Goal: Task Accomplishment & Management: Use online tool/utility

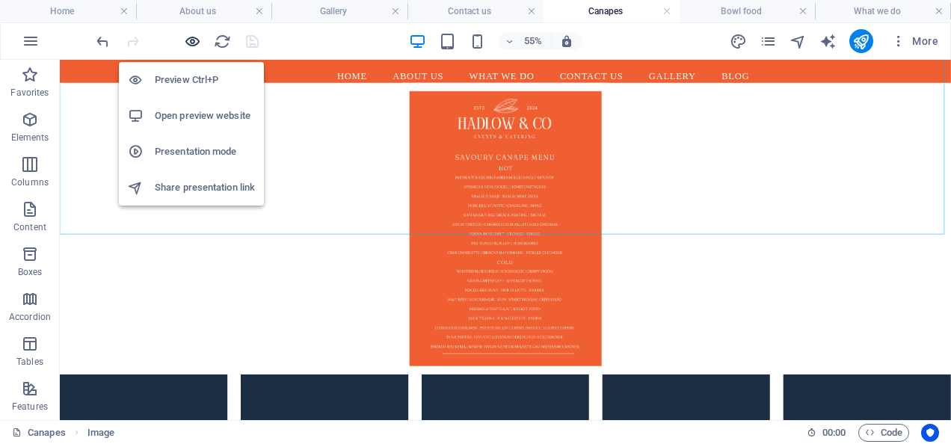
click at [191, 43] on icon "button" at bounding box center [192, 41] width 17 height 17
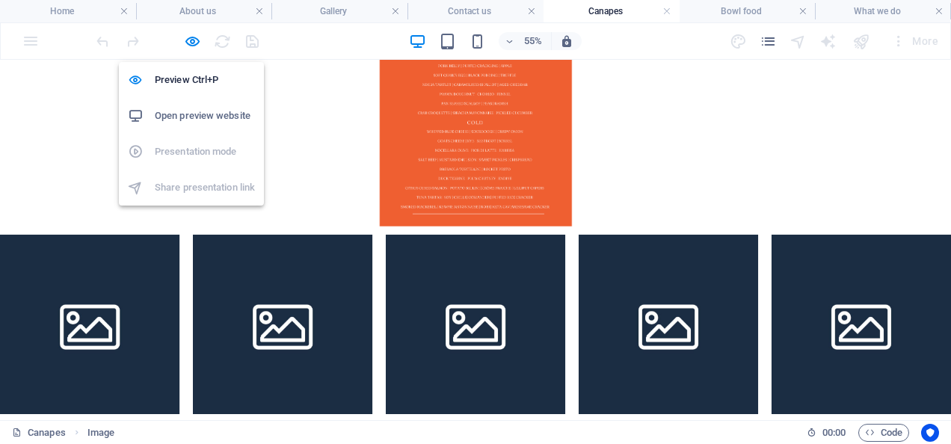
click at [188, 115] on h6 "Open preview website" at bounding box center [205, 116] width 100 height 18
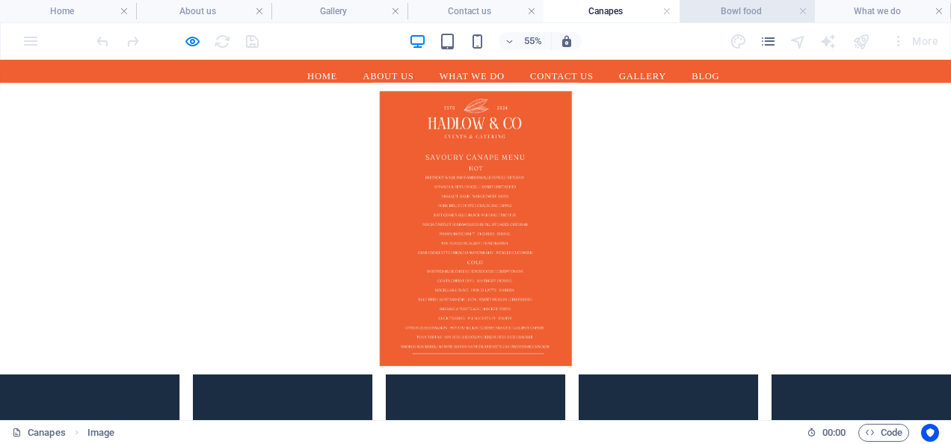
click at [728, 7] on h4 "Bowl food" at bounding box center [748, 11] width 136 height 16
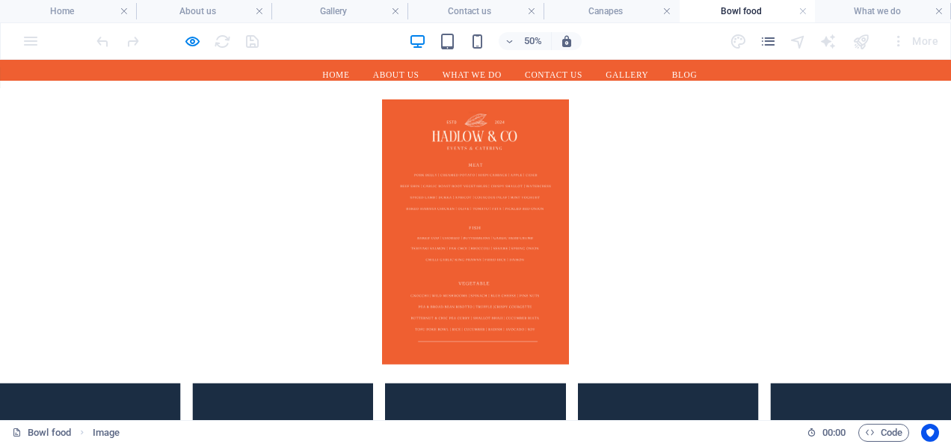
click at [728, 7] on h4 "Bowl food" at bounding box center [748, 11] width 136 height 16
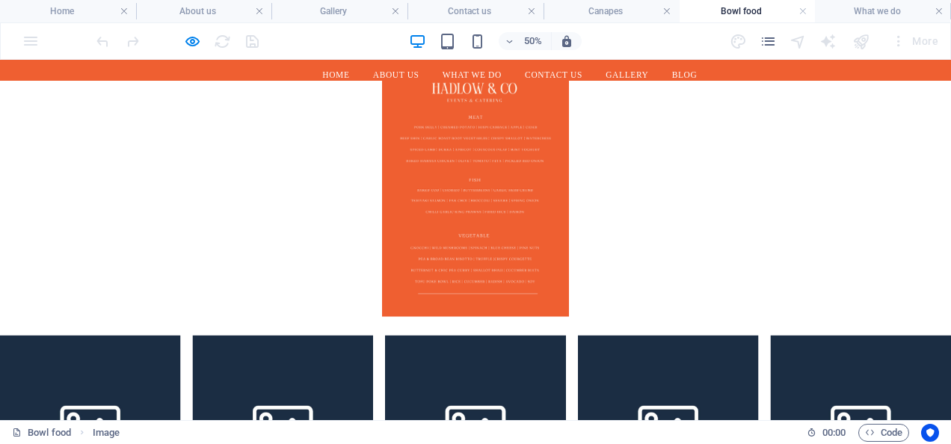
scroll to position [89, 0]
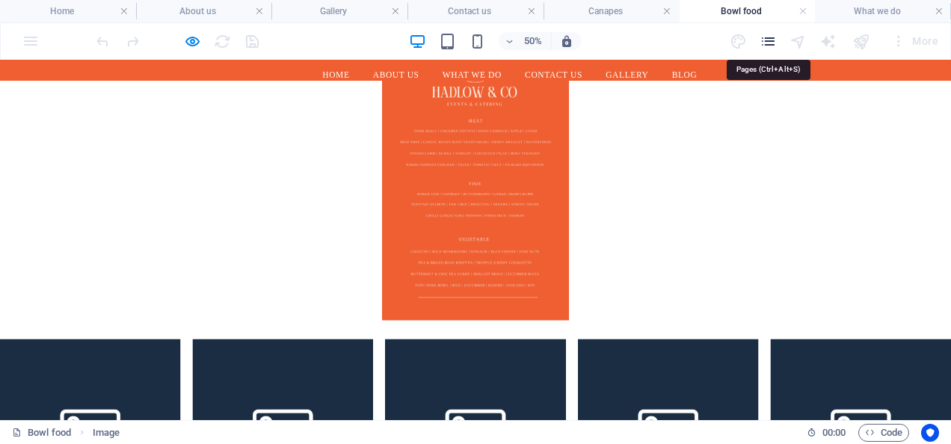
click at [772, 46] on icon "pages" at bounding box center [768, 41] width 17 height 17
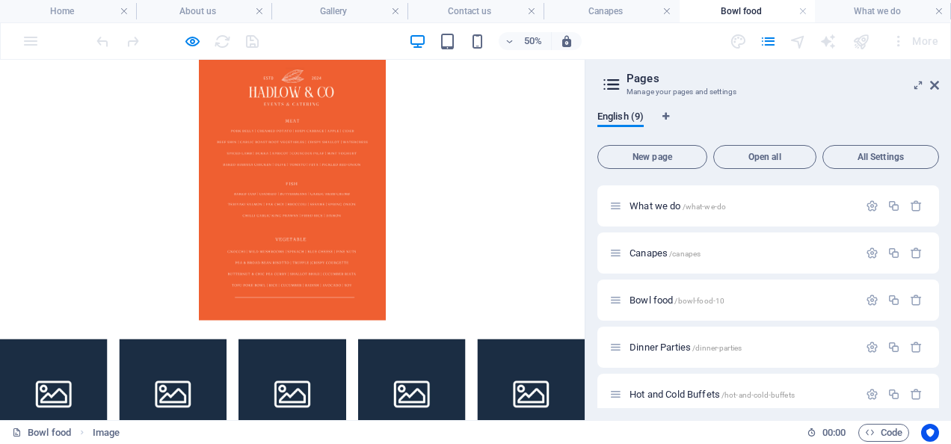
scroll to position [197, 0]
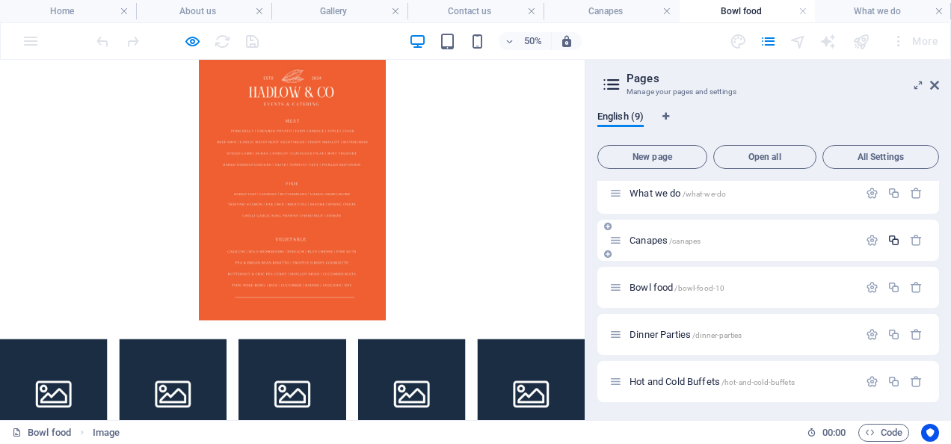
click at [896, 239] on icon "button" at bounding box center [894, 240] width 13 height 13
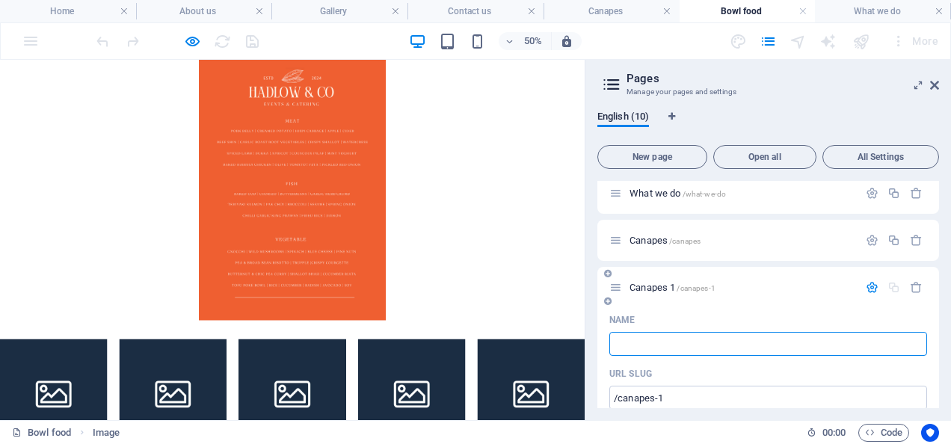
type input "/"
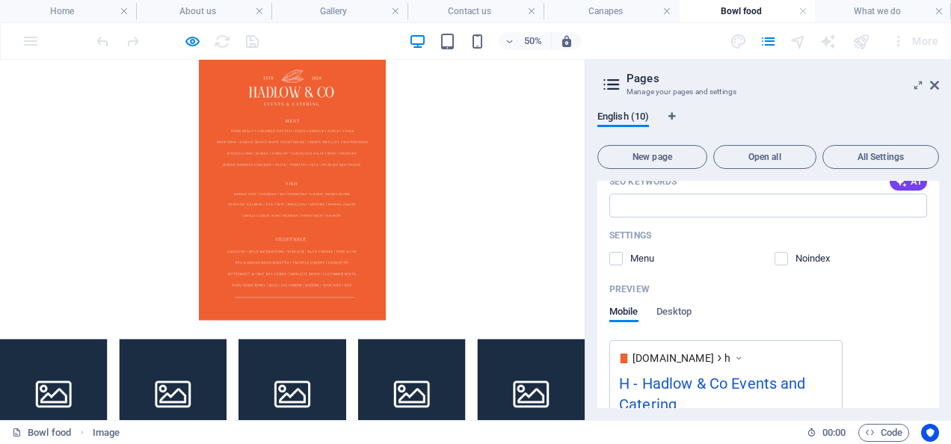
type input "H"
type input "/h"
type input "H"
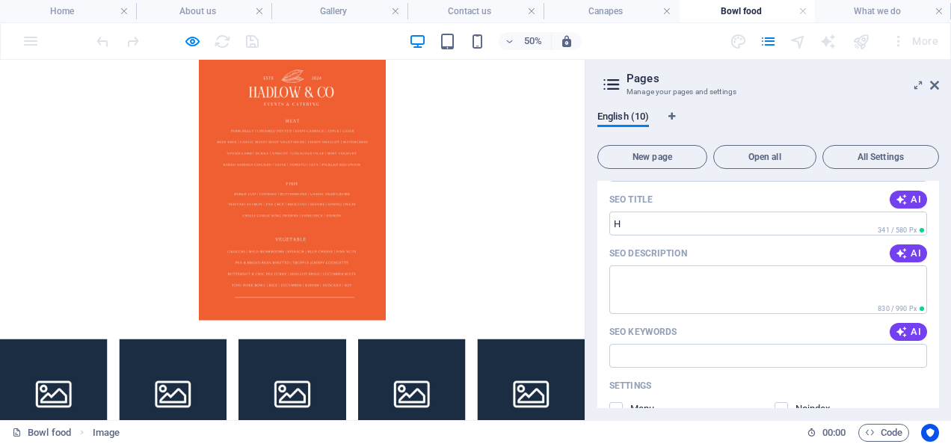
scroll to position [423, 0]
type input "H"
click at [645, 218] on input "H" at bounding box center [768, 225] width 318 height 24
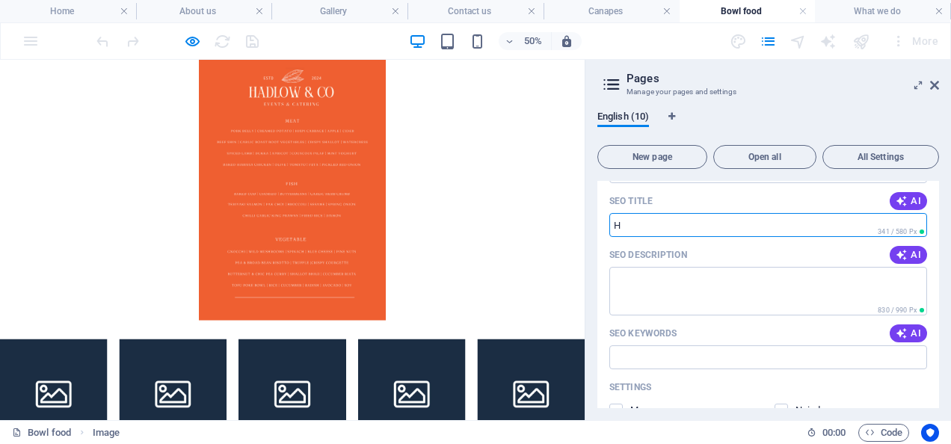
scroll to position [263, 0]
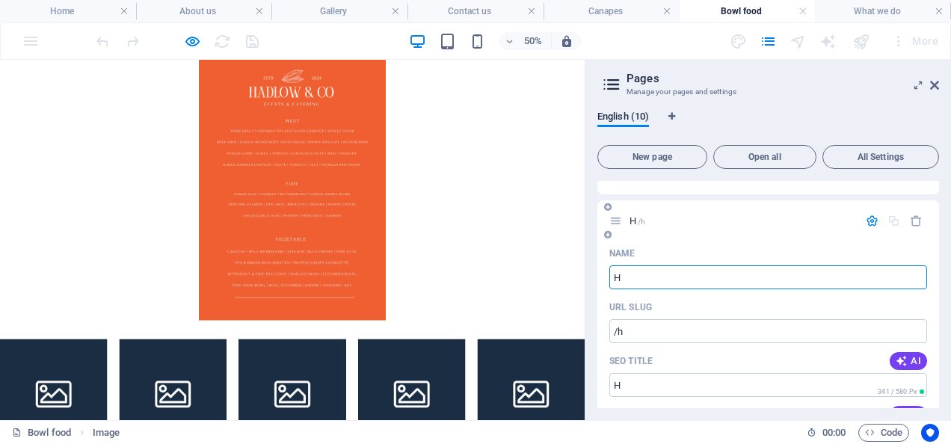
click at [635, 281] on input "H" at bounding box center [768, 277] width 318 height 24
type input "Drop off"
type input "/drop"
type input "Drop off"
type input "/drop-off"
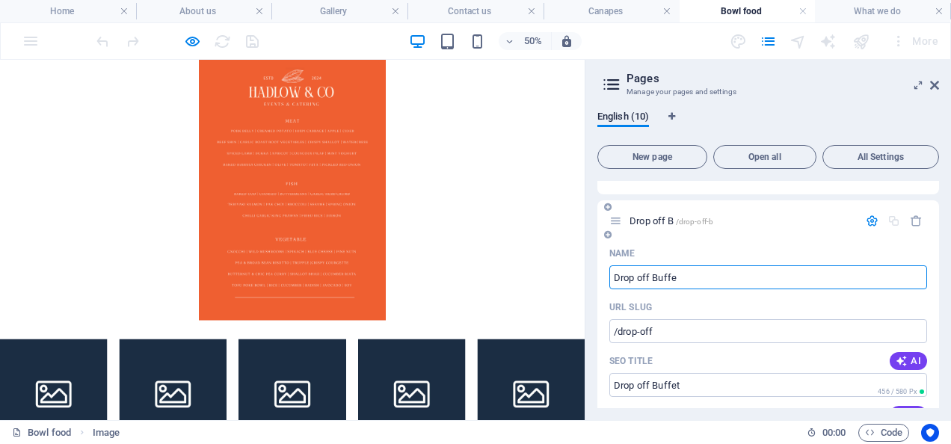
type input "Drop off Buffet"
type input "/drop-off-b"
type input "Drop off Buffets"
type input "/drop-off-buffets"
click at [640, 281] on input "Drop off Buffets" at bounding box center [768, 277] width 318 height 24
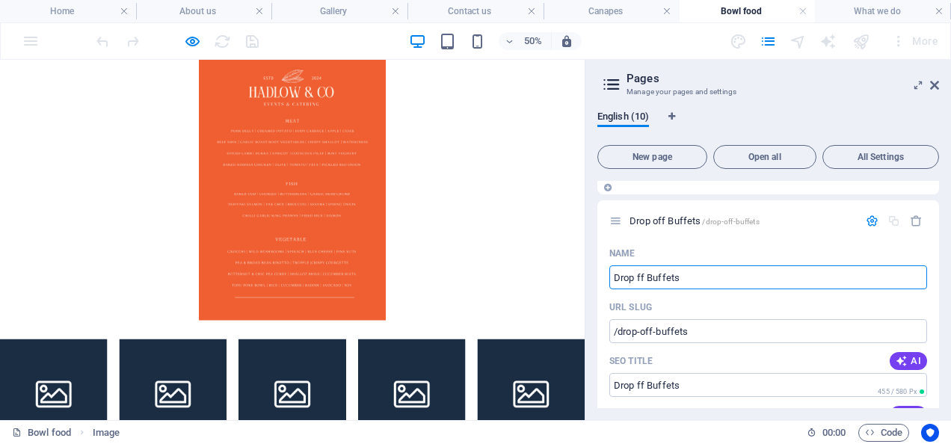
type input "Drop Off Buffets"
type input "/drop-ff-buffets"
type input "Drop Off Buffets"
type input "/drop-off-buffets"
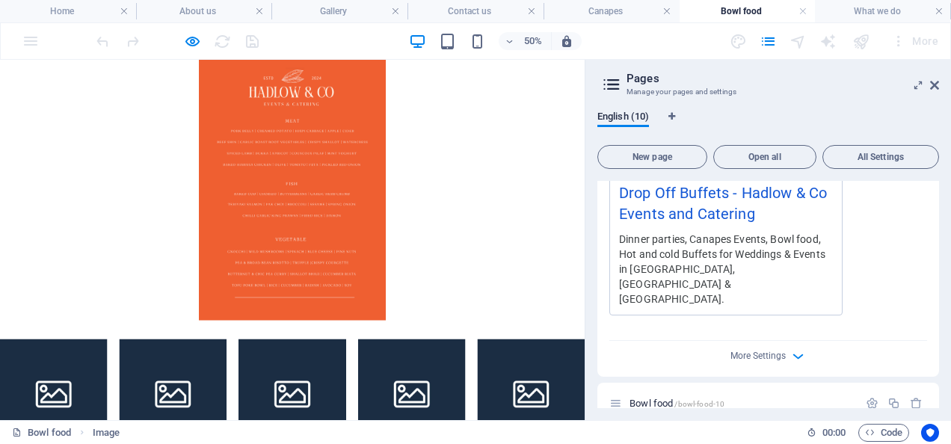
scroll to position [851, 0]
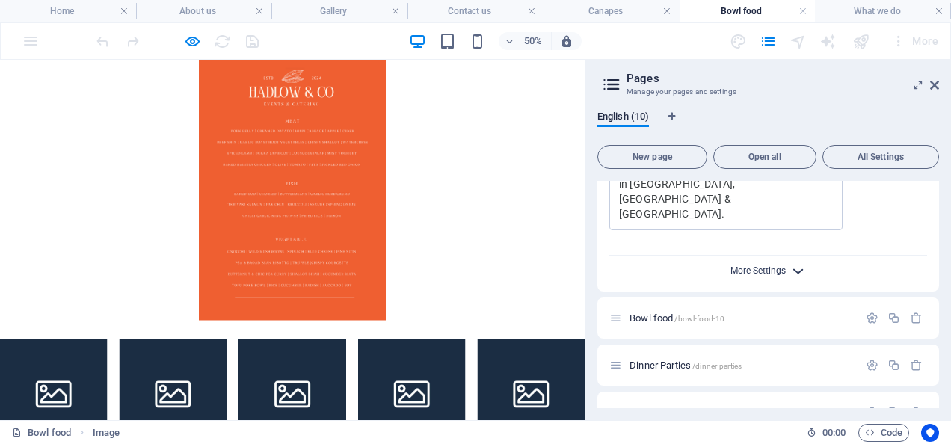
type input "Drop Off Buffets"
click at [741, 265] on span "More Settings" at bounding box center [758, 270] width 55 height 10
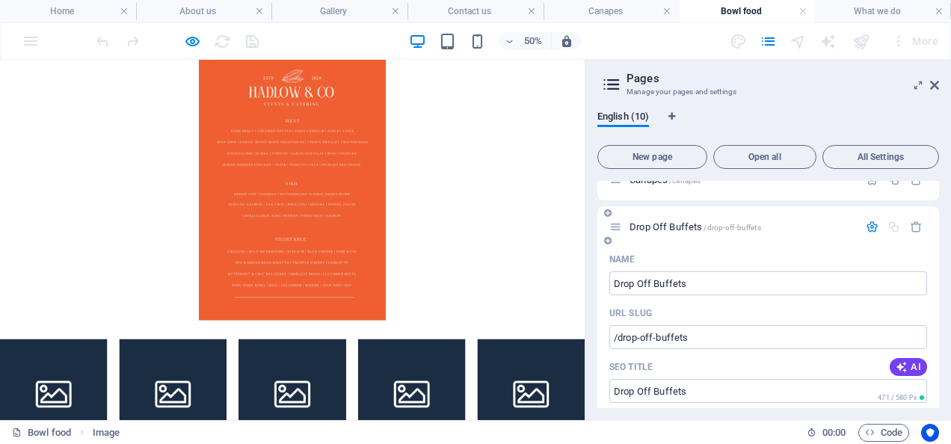
scroll to position [30, 0]
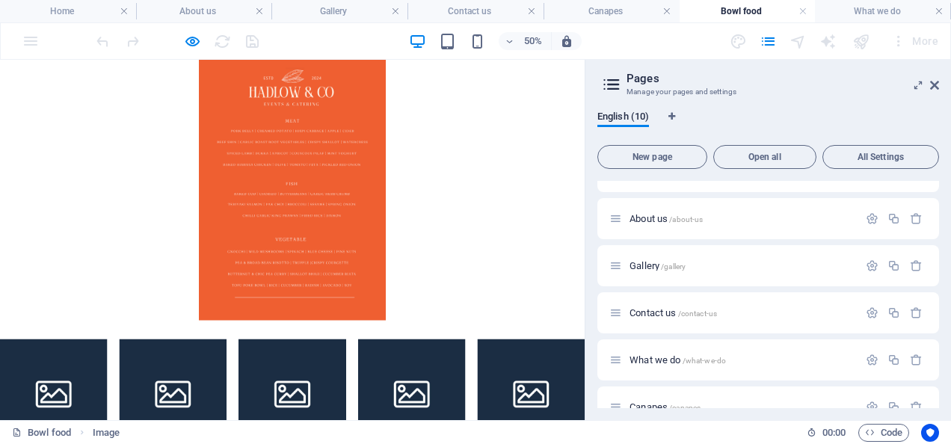
click at [950, 234] on figure at bounding box center [584, 315] width 1169 height 530
click at [935, 90] on icon at bounding box center [934, 85] width 9 height 12
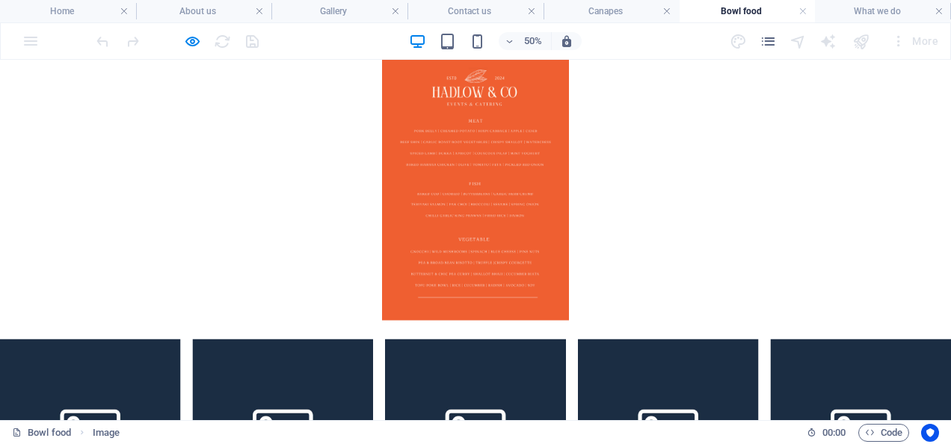
click at [253, 43] on div at bounding box center [176, 41] width 167 height 24
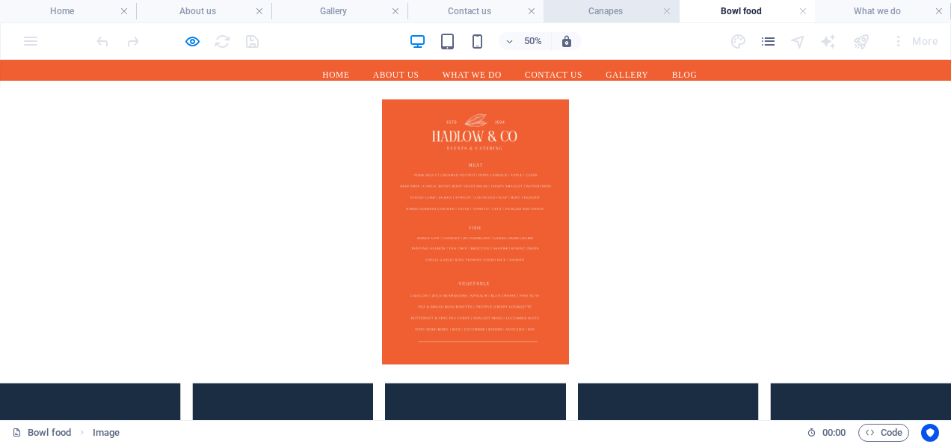
click at [603, 14] on h4 "Canapes" at bounding box center [612, 11] width 136 height 16
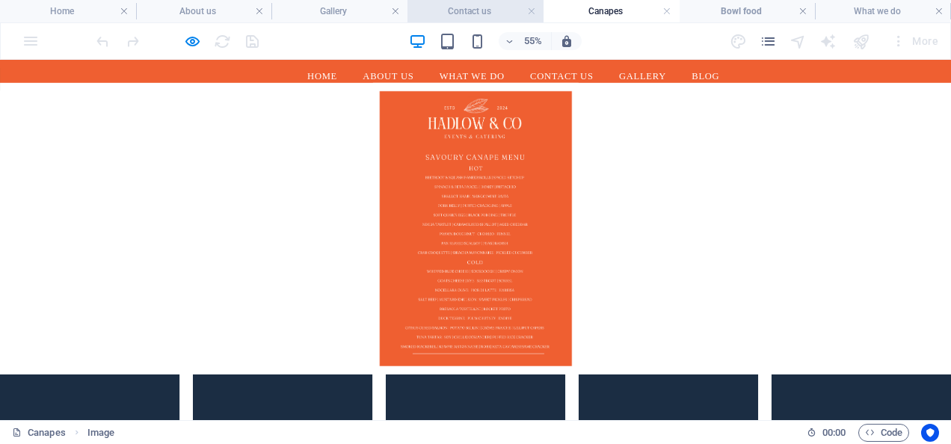
click at [464, 10] on h4 "Contact us" at bounding box center [476, 11] width 136 height 16
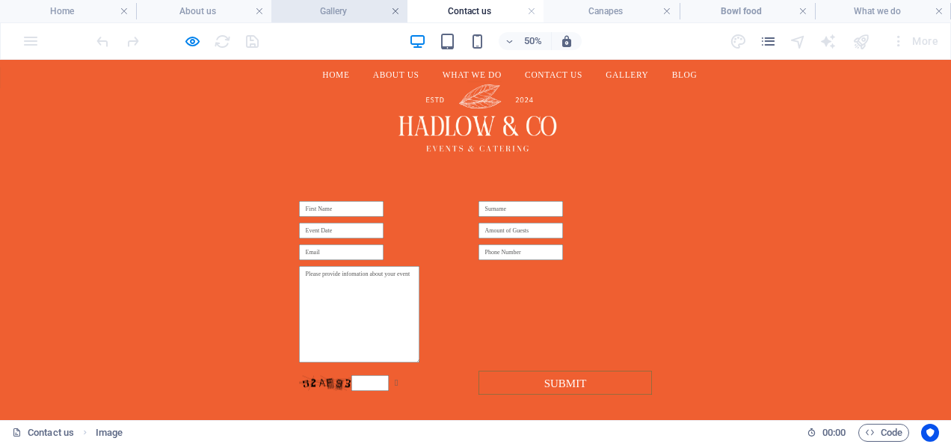
click at [396, 15] on link at bounding box center [395, 11] width 9 height 14
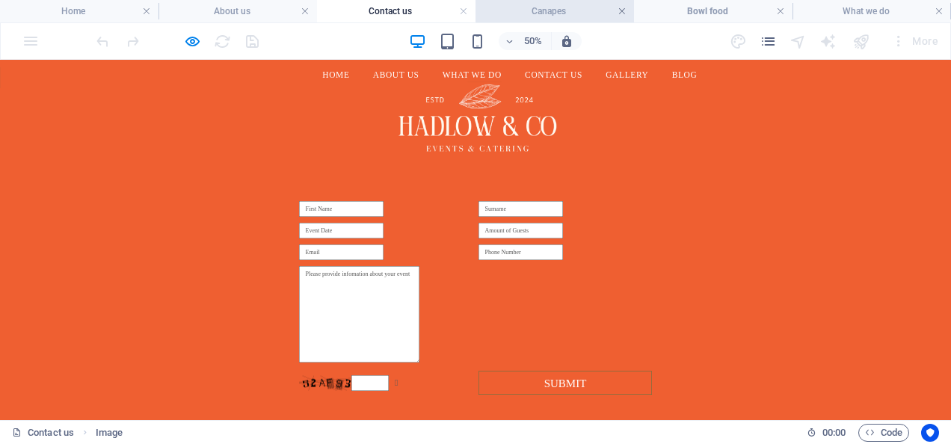
click at [621, 11] on link at bounding box center [622, 11] width 9 height 14
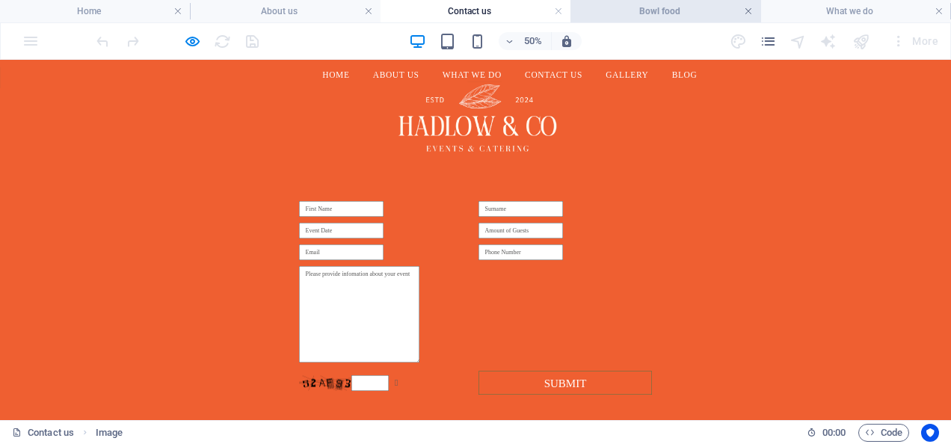
click at [749, 12] on link at bounding box center [748, 11] width 9 height 14
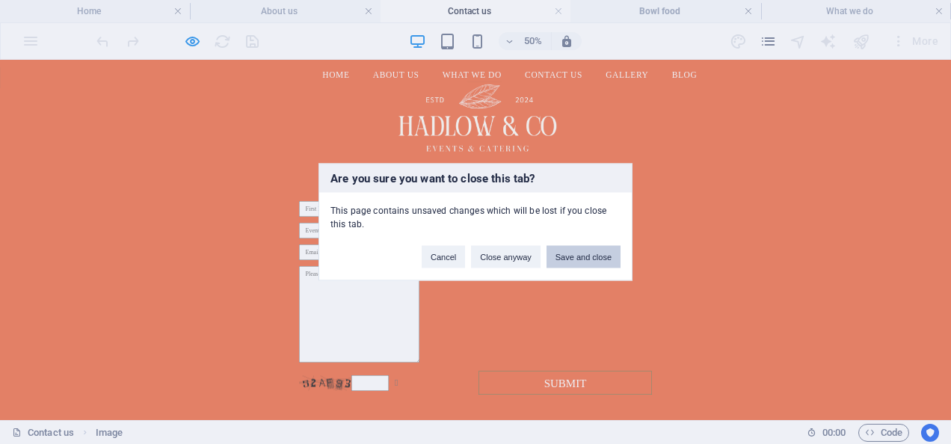
click at [573, 263] on button "Save and close" at bounding box center [584, 257] width 74 height 22
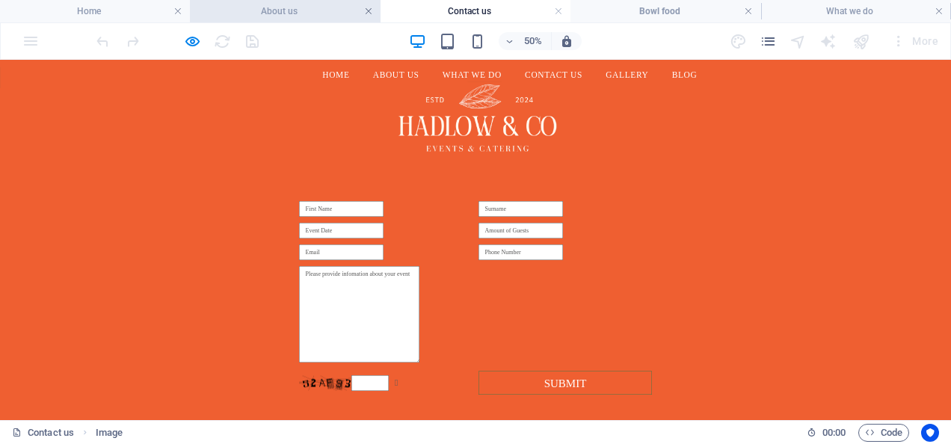
click at [369, 13] on link at bounding box center [368, 11] width 9 height 14
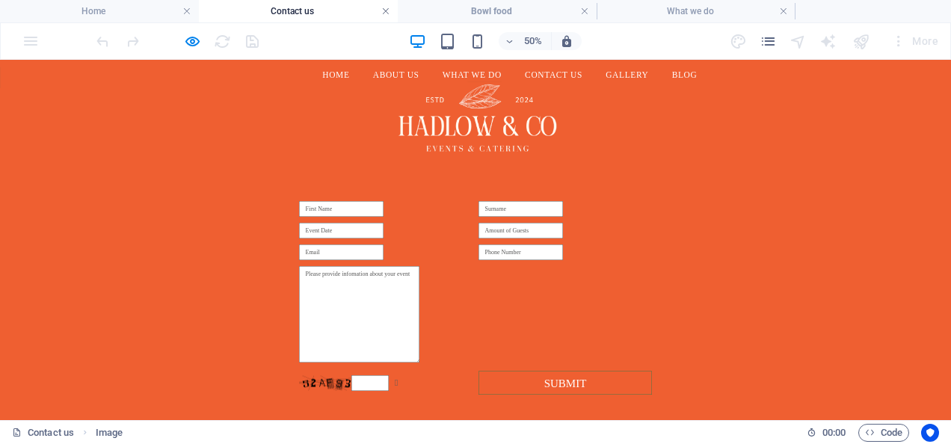
click at [384, 13] on link at bounding box center [385, 11] width 9 height 14
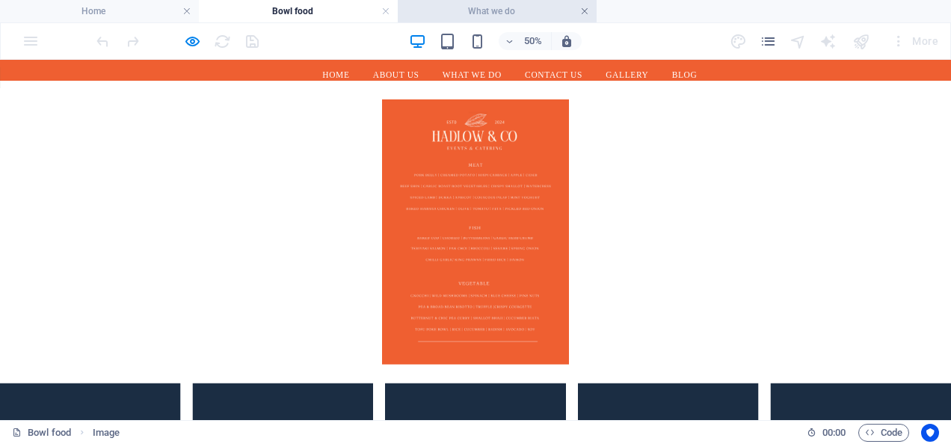
click at [582, 15] on link at bounding box center [584, 11] width 9 height 14
click at [386, 13] on link at bounding box center [385, 11] width 9 height 14
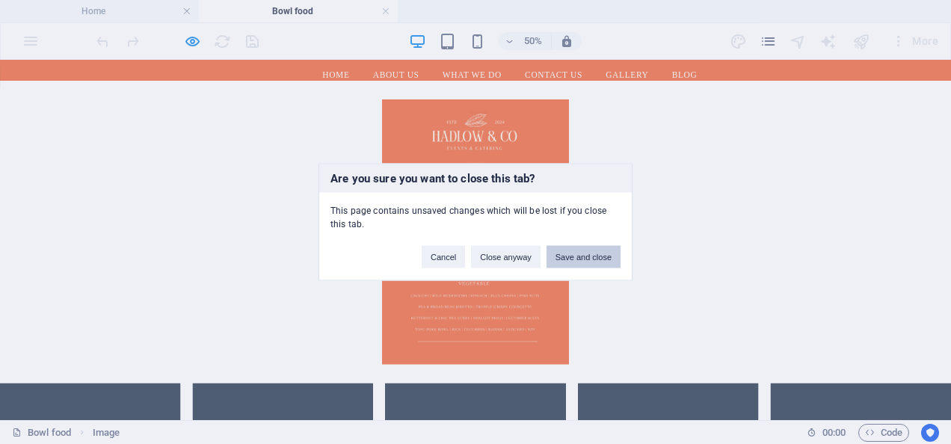
click at [585, 257] on button "Save and close" at bounding box center [584, 257] width 74 height 22
drag, startPoint x: 585, startPoint y: 317, endPoint x: 1170, endPoint y: 455, distance: 601.6
click at [950, 443] on figure at bounding box center [951, 404] width 1902 height 530
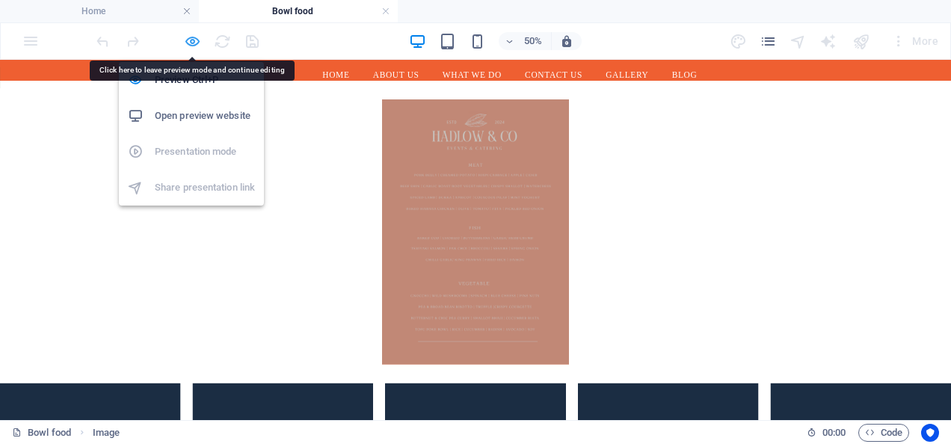
click at [191, 39] on icon "button" at bounding box center [192, 41] width 17 height 17
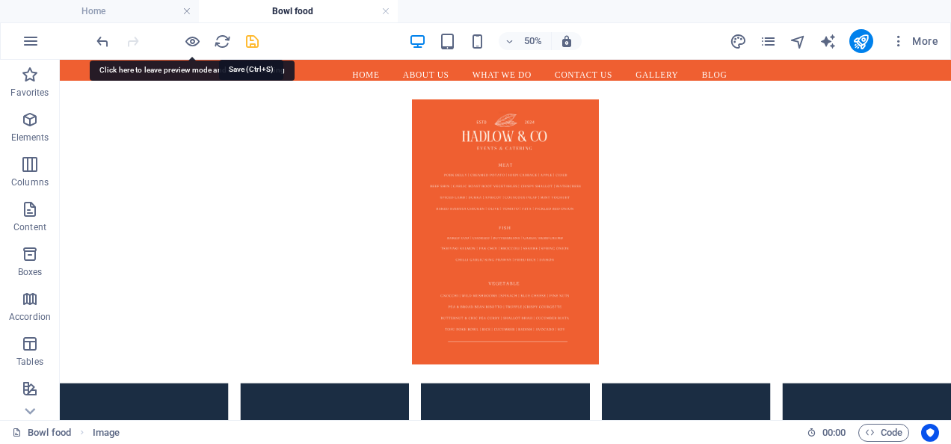
click at [252, 40] on icon "save" at bounding box center [252, 41] width 17 height 17
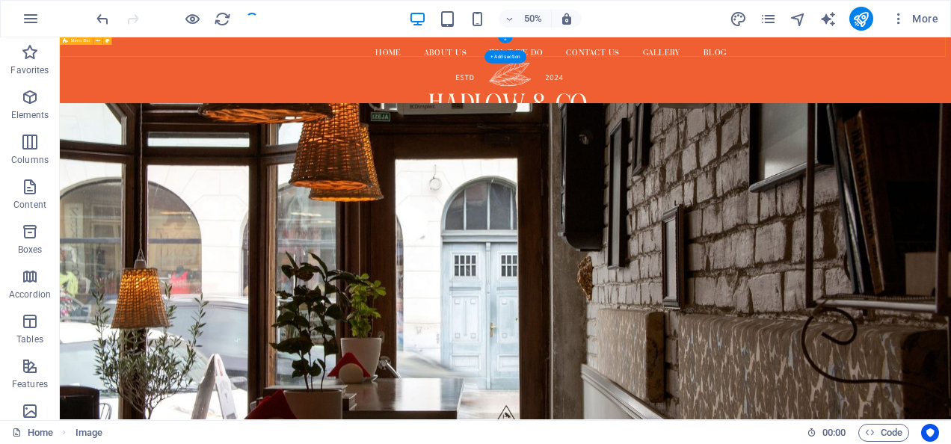
scroll to position [3, 0]
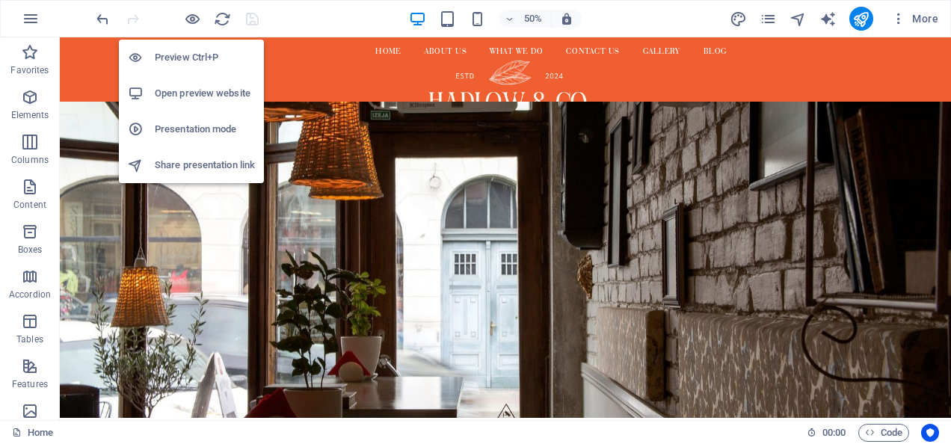
click at [184, 84] on h6 "Open preview website" at bounding box center [205, 93] width 100 height 18
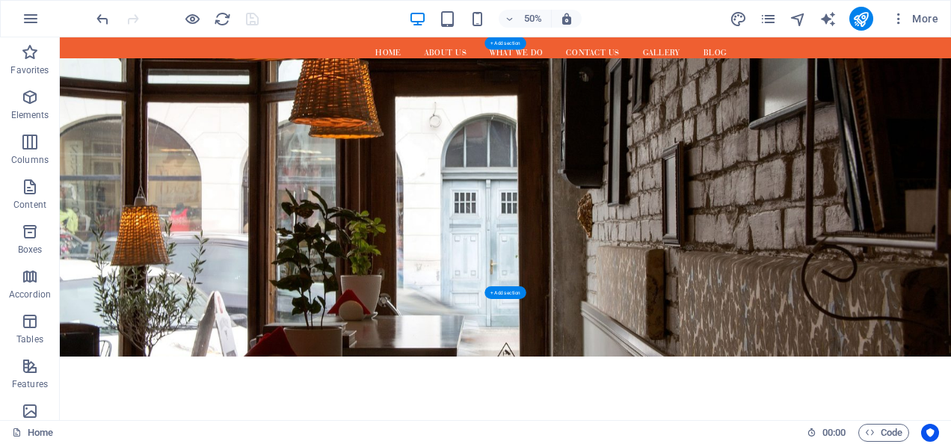
scroll to position [0, 0]
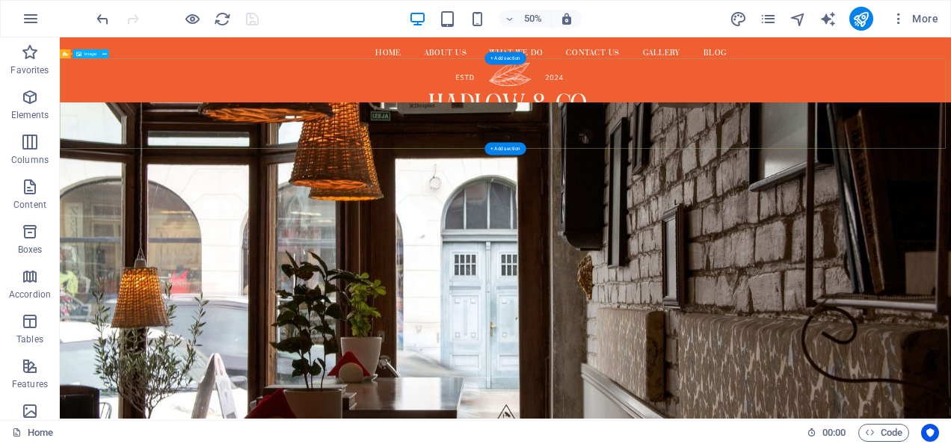
drag, startPoint x: 440, startPoint y: 129, endPoint x: 1254, endPoint y: 159, distance: 814.8
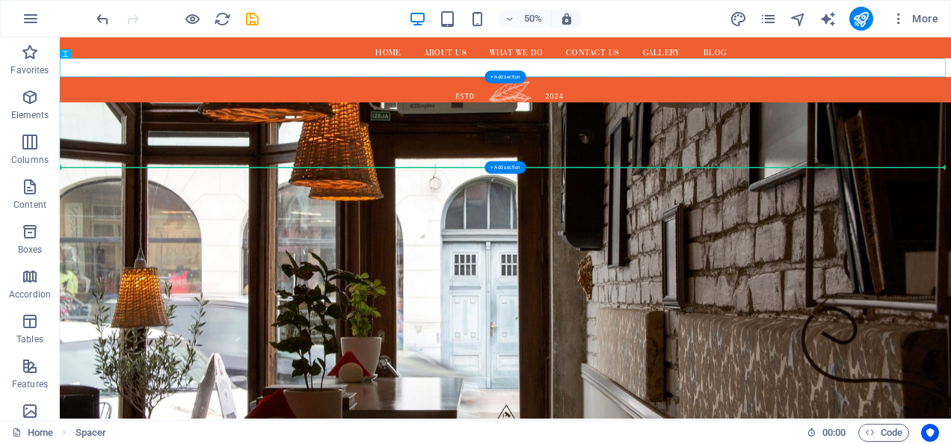
drag, startPoint x: 656, startPoint y: 92, endPoint x: 667, endPoint y: 289, distance: 197.0
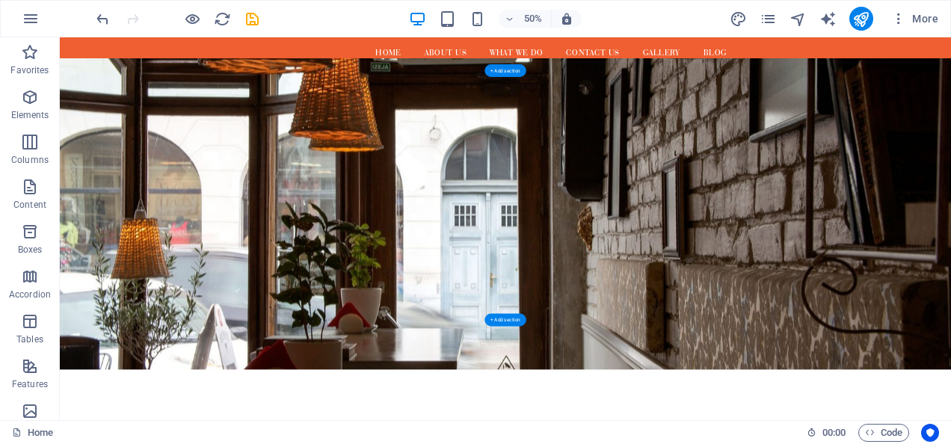
scroll to position [191, 0]
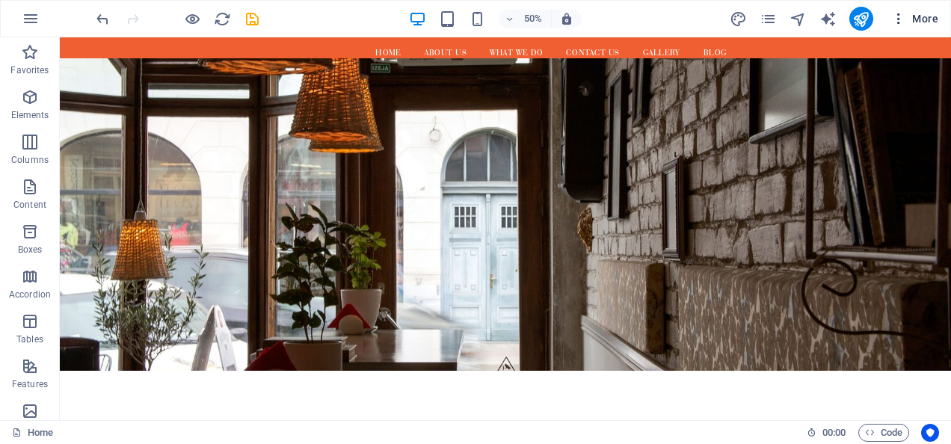
click at [897, 22] on icon "button" at bounding box center [898, 18] width 15 height 15
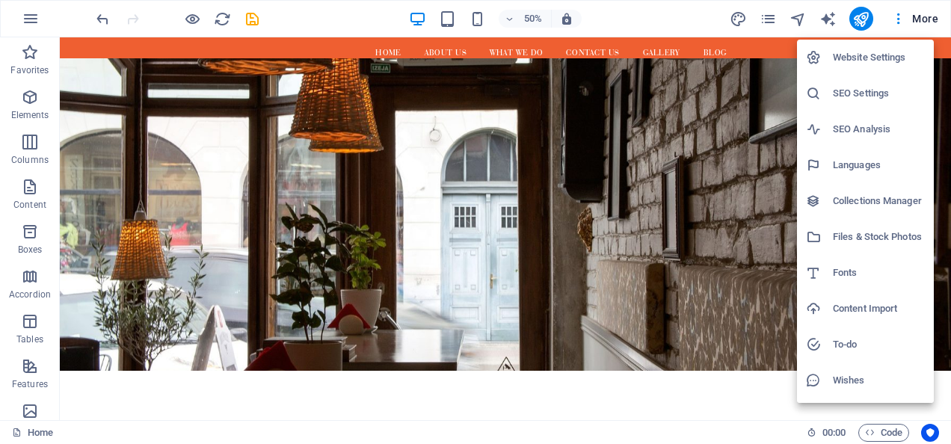
click at [918, 15] on div at bounding box center [475, 222] width 951 height 444
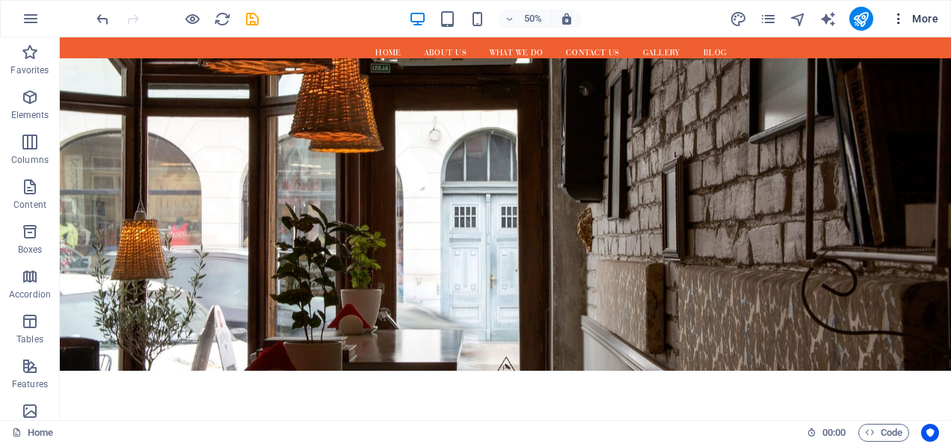
click at [929, 19] on span "More" at bounding box center [914, 18] width 47 height 15
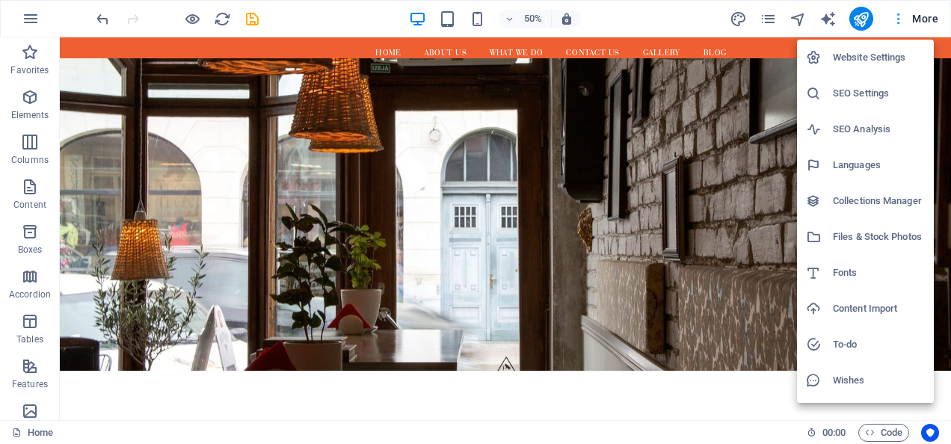
click at [929, 19] on div at bounding box center [475, 222] width 951 height 444
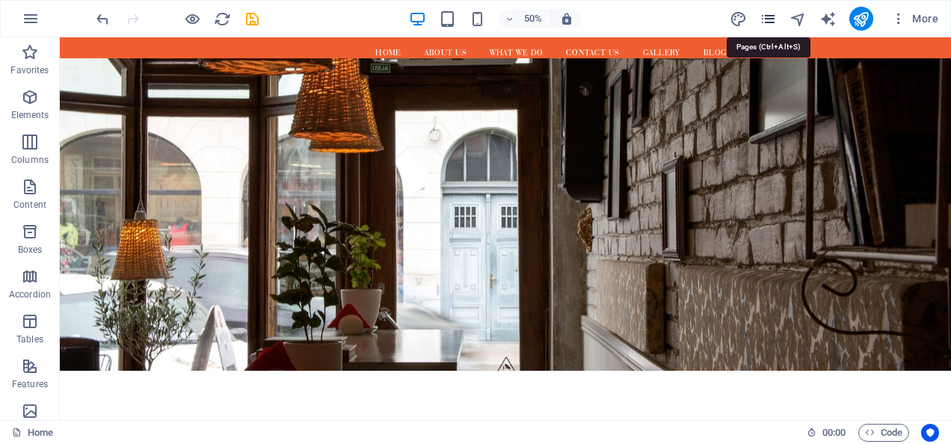
click at [766, 18] on icon "pages" at bounding box center [768, 18] width 17 height 17
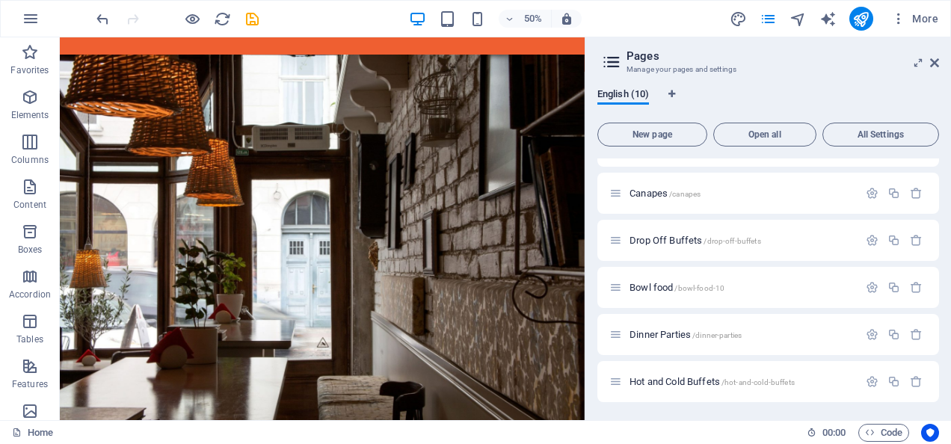
scroll to position [0, 0]
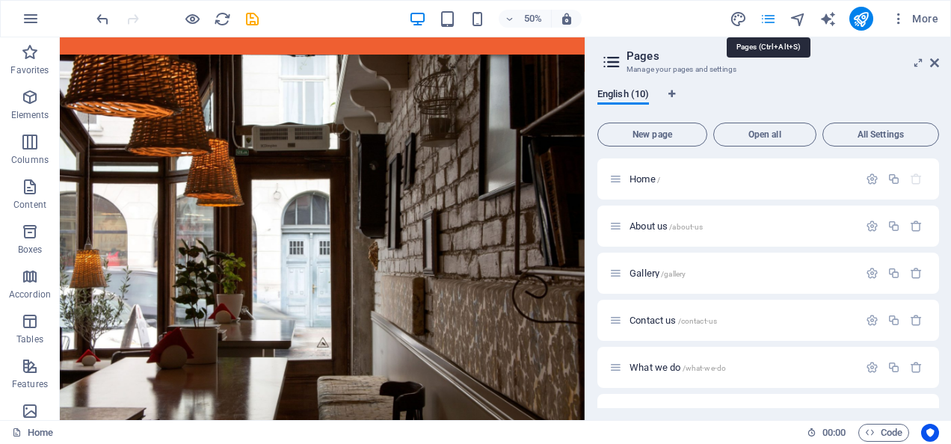
click at [767, 18] on icon "pages" at bounding box center [768, 18] width 17 height 17
click at [934, 61] on icon at bounding box center [934, 63] width 9 height 12
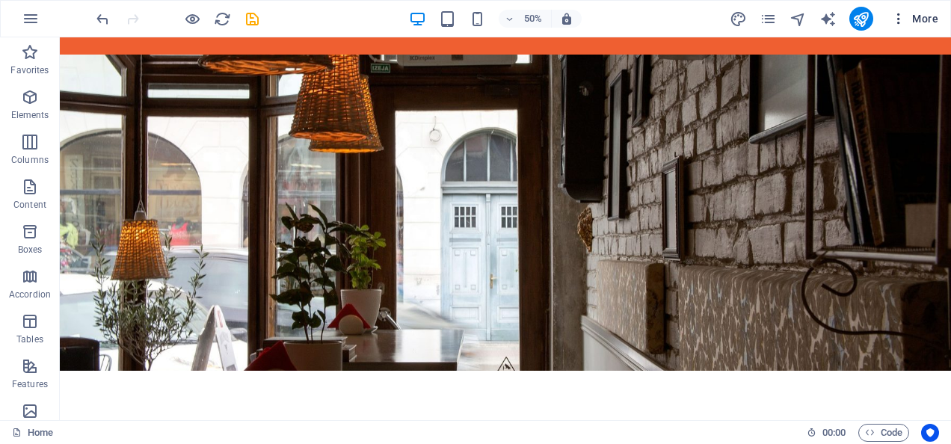
click at [923, 19] on span "More" at bounding box center [914, 18] width 47 height 15
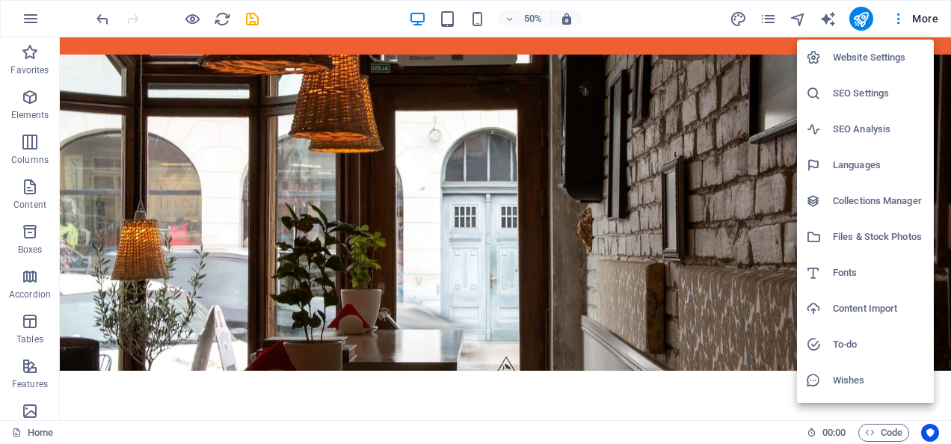
click at [752, 381] on div at bounding box center [475, 222] width 951 height 444
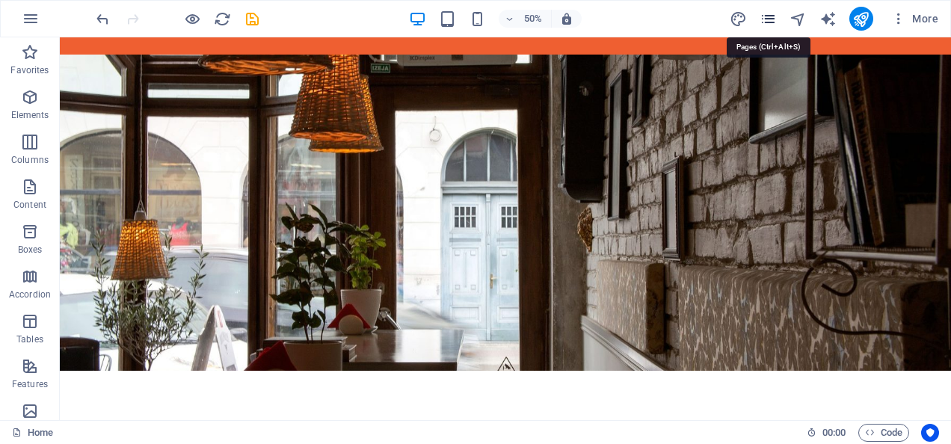
click at [769, 19] on icon "pages" at bounding box center [768, 18] width 17 height 17
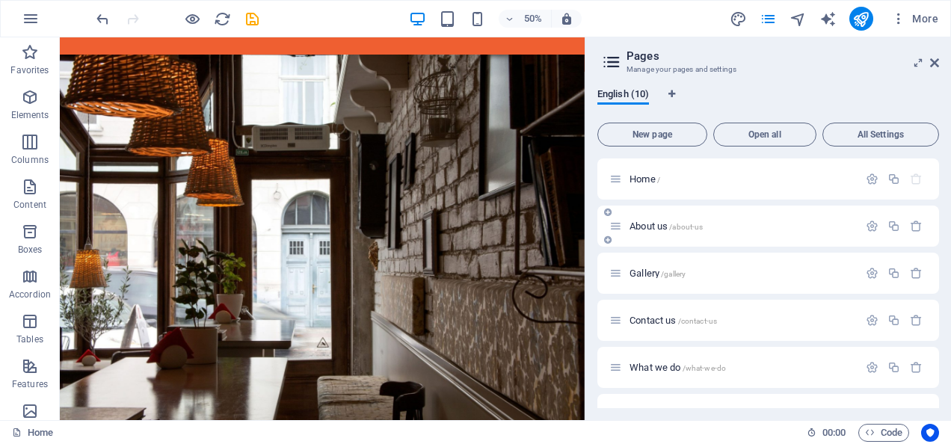
scroll to position [147, 0]
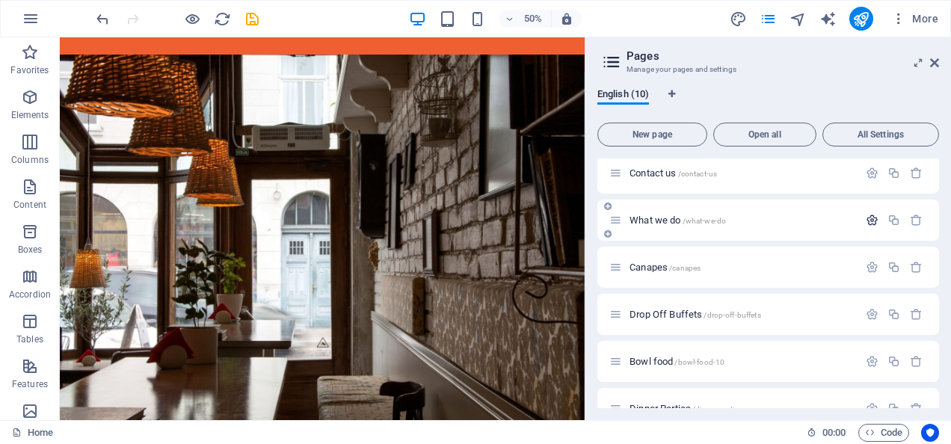
click at [870, 220] on icon "button" at bounding box center [872, 220] width 13 height 13
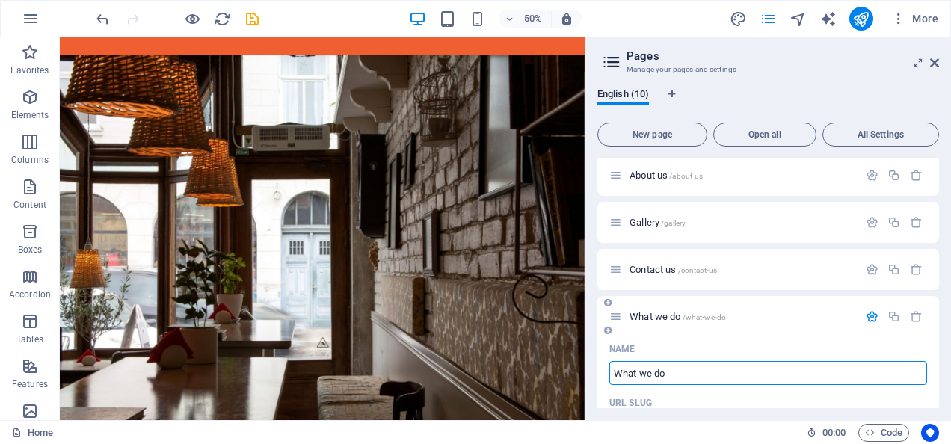
scroll to position [26, 0]
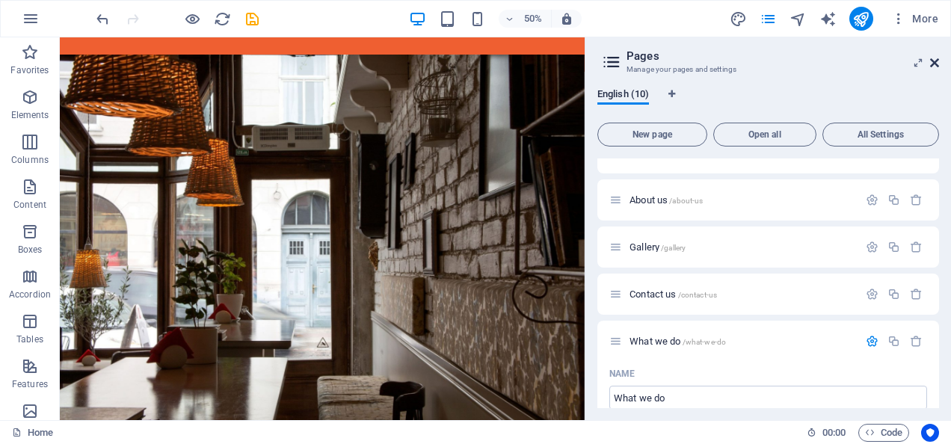
click at [931, 58] on icon at bounding box center [934, 63] width 9 height 12
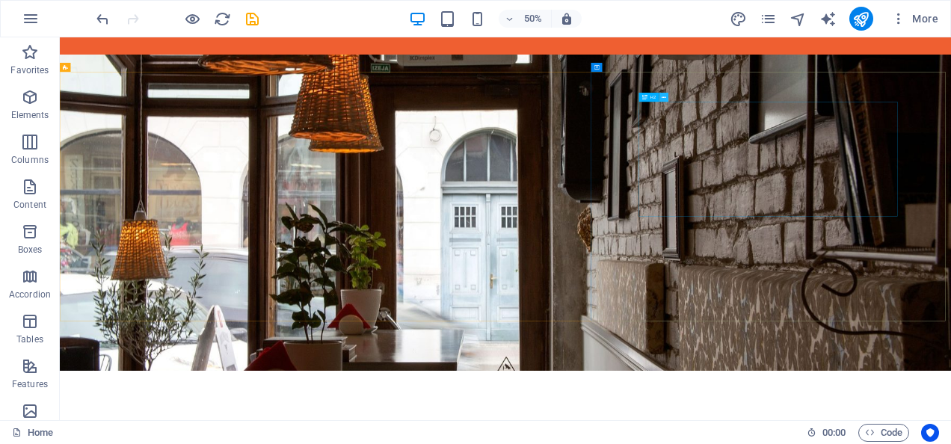
click at [664, 94] on icon at bounding box center [664, 97] width 4 height 8
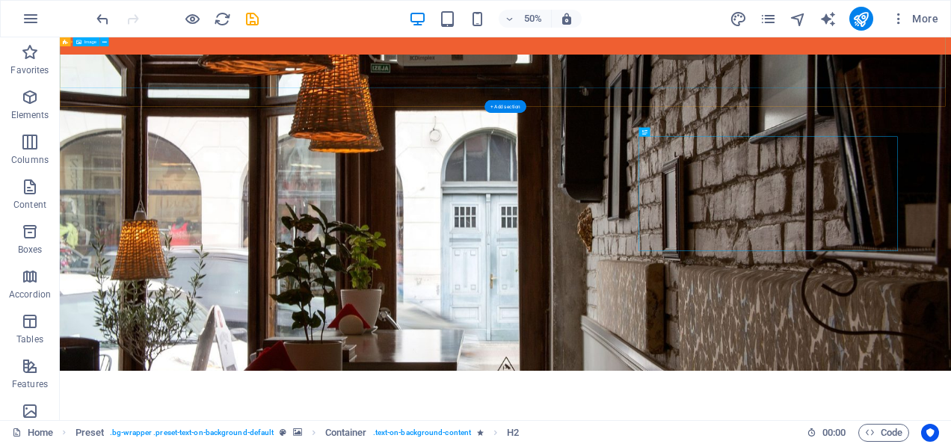
scroll to position [121, 0]
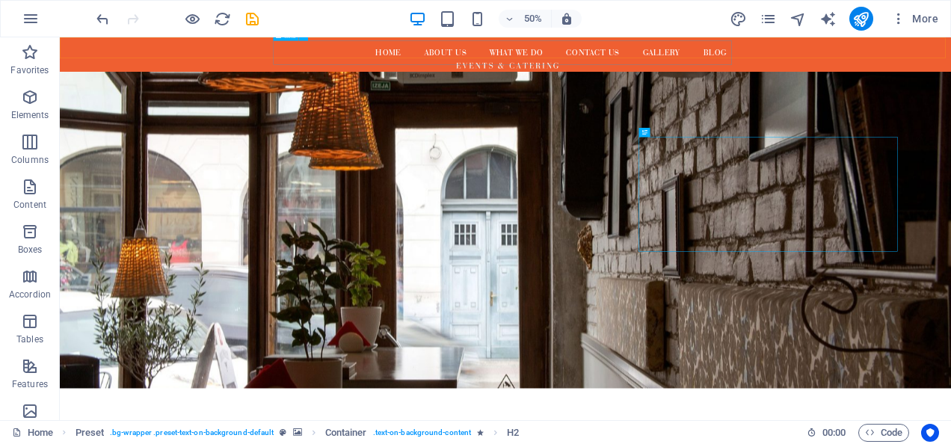
click at [950, 83] on nav "Home About us What We Do Contact us Gallery Blog" at bounding box center [950, 68] width 917 height 48
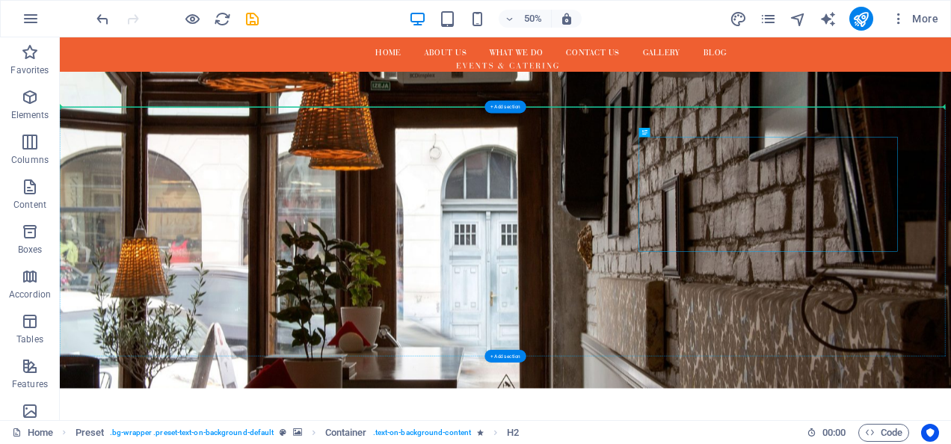
drag, startPoint x: 1258, startPoint y: 250, endPoint x: 1267, endPoint y: 230, distance: 22.1
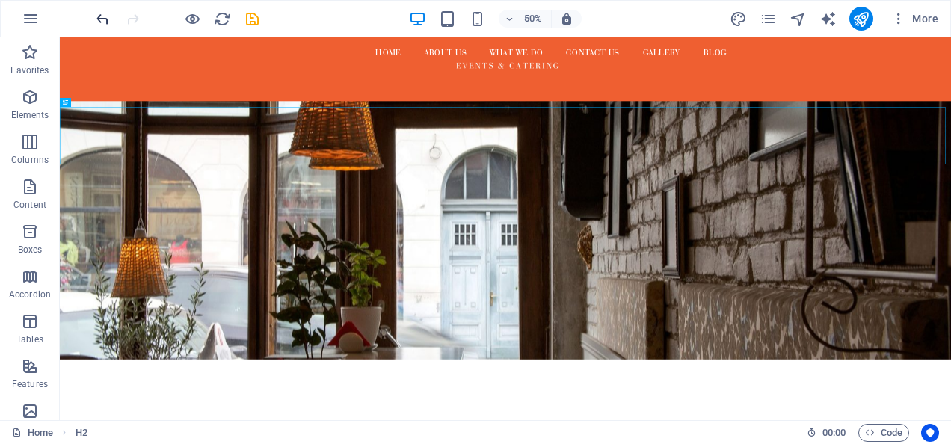
click at [105, 18] on icon "undo" at bounding box center [102, 18] width 17 height 17
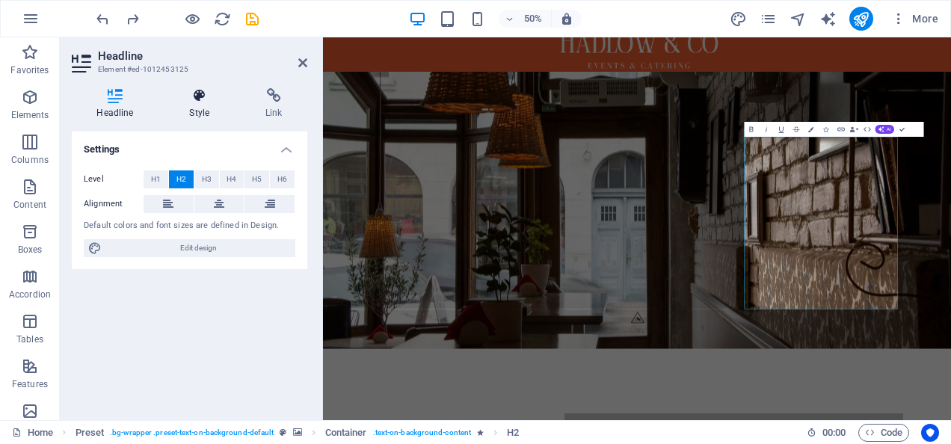
click at [209, 108] on h4 "Style" at bounding box center [203, 103] width 76 height 31
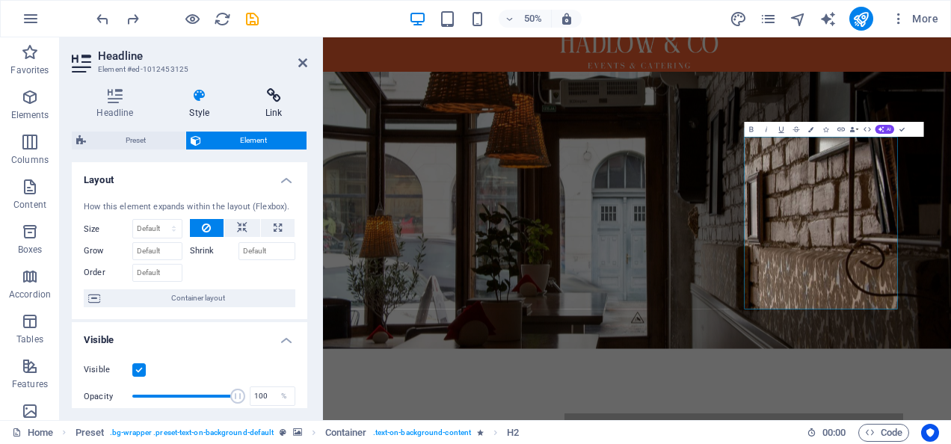
click at [281, 105] on h4 "Link" at bounding box center [274, 103] width 67 height 31
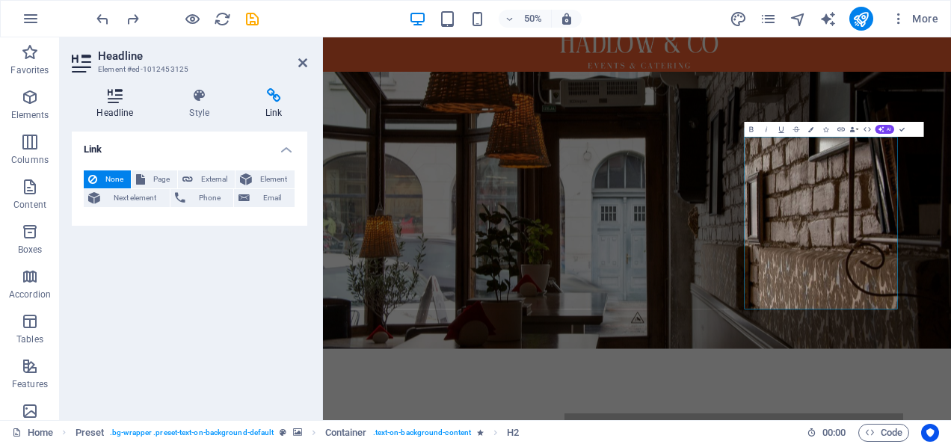
click at [123, 105] on h4 "Headline" at bounding box center [118, 103] width 93 height 31
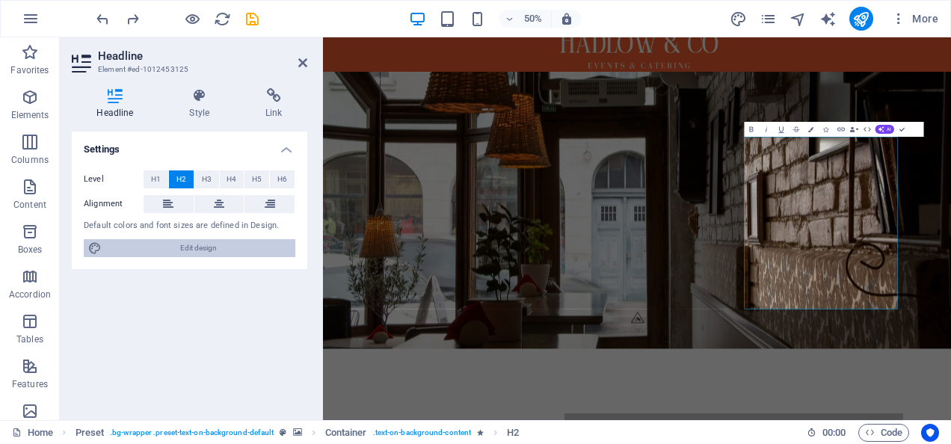
click at [206, 242] on span "Edit design" at bounding box center [198, 248] width 185 height 18
select select "px"
select select "300"
select select "px"
select select "rem"
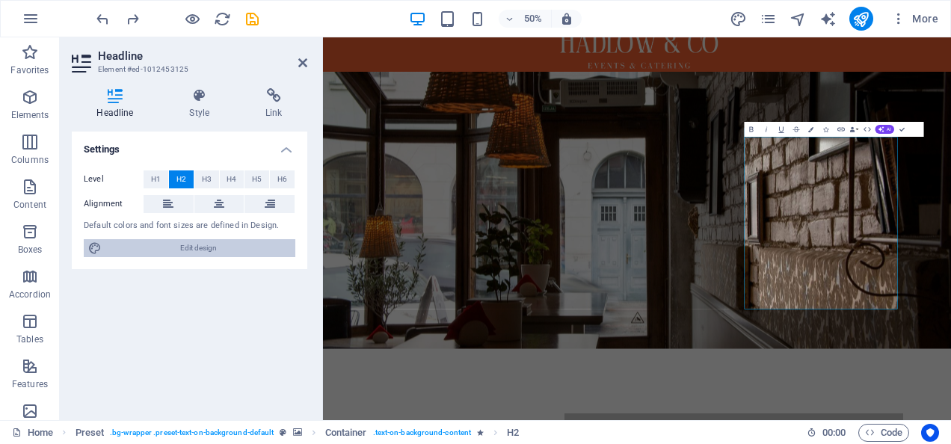
select select "400"
select select "px"
select select "rem"
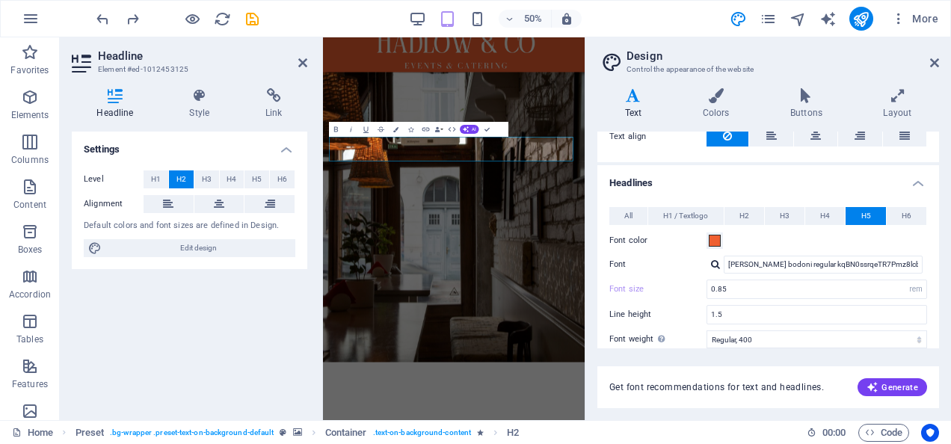
scroll to position [278, 0]
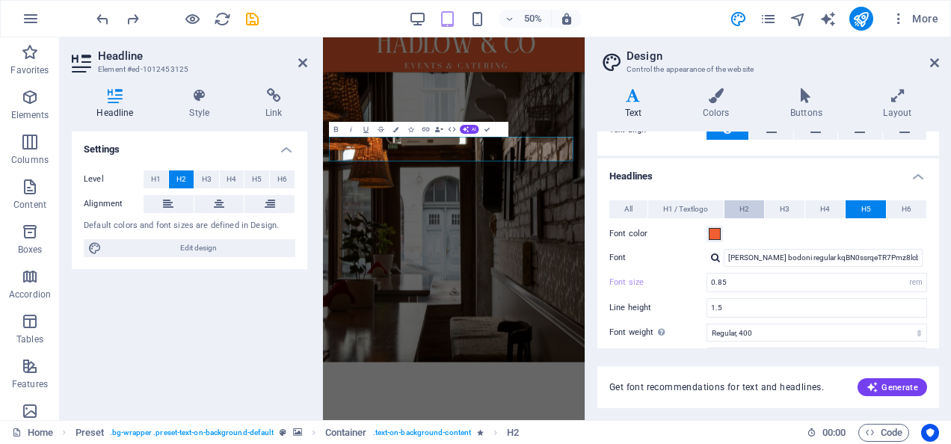
click at [746, 209] on span "H2" at bounding box center [745, 209] width 10 height 18
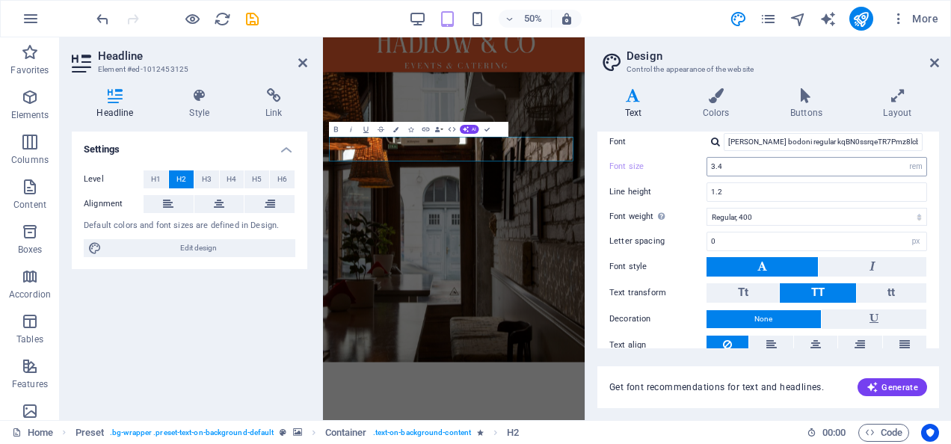
scroll to position [434, 0]
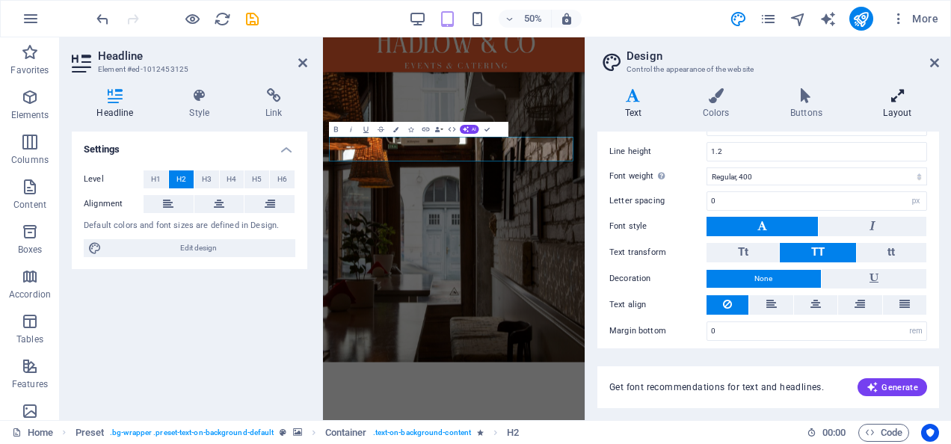
click at [905, 90] on icon at bounding box center [897, 95] width 83 height 15
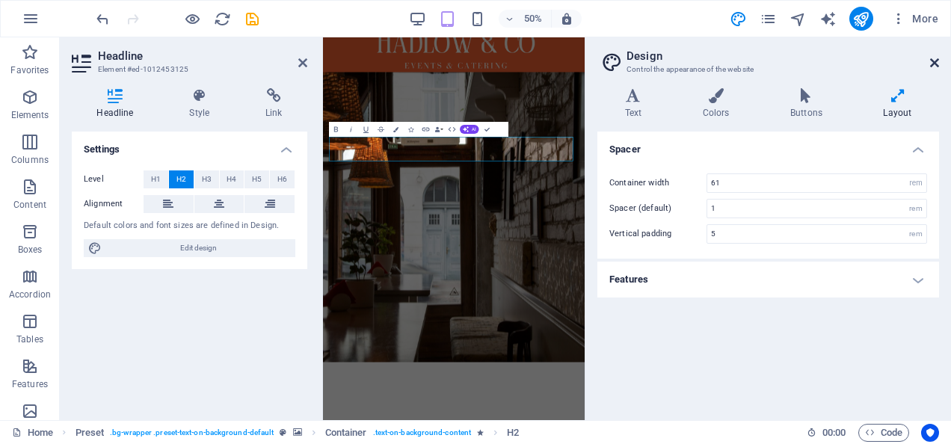
click at [934, 61] on icon at bounding box center [934, 63] width 9 height 12
